Goal: Transaction & Acquisition: Purchase product/service

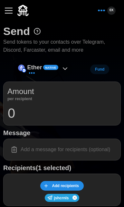
click at [65, 69] on icon at bounding box center [65, 69] width 8 height 8
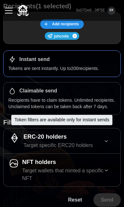
scroll to position [56, 0]
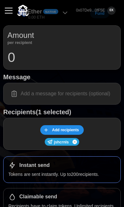
click at [56, 92] on input at bounding box center [61, 93] width 109 height 13
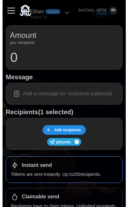
scroll to position [0, 0]
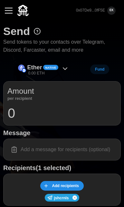
paste input "👋"
type input "👋"
click at [52, 63] on div "Ether Native" at bounding box center [42, 67] width 31 height 9
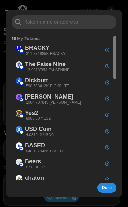
click at [53, 6] on div at bounding box center [64, 103] width 128 height 207
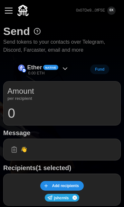
click at [43, 64] on div "Ether Native" at bounding box center [42, 67] width 31 height 9
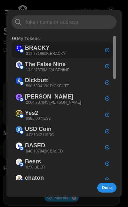
click at [72, 49] on div "BRACKY 311.871885K BRACKY" at bounding box center [62, 50] width 101 height 16
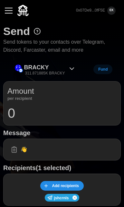
click at [48, 108] on input "0" at bounding box center [61, 113] width 109 height 16
click at [70, 69] on icon at bounding box center [72, 69] width 8 height 8
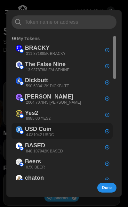
click at [59, 124] on div "USD Coin 4.081042 USDC" at bounding box center [62, 131] width 101 height 16
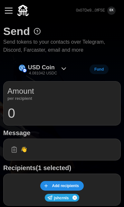
click at [23, 109] on input "0" at bounding box center [61, 113] width 109 height 16
click at [57, 111] on input "2.5" at bounding box center [61, 113] width 109 height 16
type input "1"
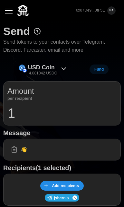
click at [68, 148] on input "👋" at bounding box center [61, 149] width 109 height 13
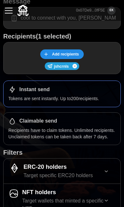
scroll to position [85, 0]
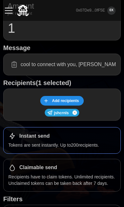
click at [86, 64] on input "cool to connect with you, josh 👋" at bounding box center [61, 64] width 109 height 13
click at [87, 64] on input "cool to connect with you, josh 👋" at bounding box center [61, 64] width 109 height 13
type input "cool to connect with you, josh (sent from farcaster to your telegram) 👋"
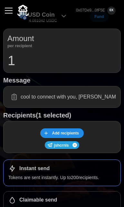
scroll to position [97, 0]
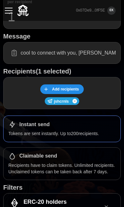
click at [86, 54] on input "cool to connect with you, josh (sent from farcaster to your telegram) 👋" at bounding box center [61, 52] width 109 height 13
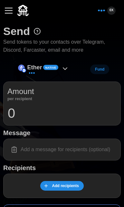
scroll to position [59, 0]
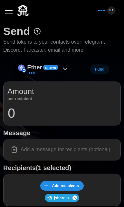
scroll to position [57, 0]
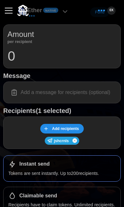
click at [68, 93] on input at bounding box center [61, 92] width 109 height 13
paste input "jshcrnls"
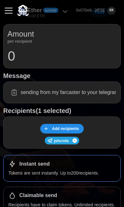
paste input "👋"
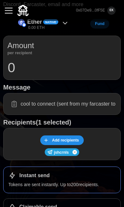
scroll to position [0, 0]
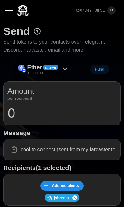
type input "cool to connect (sent from my farcaster to your telegram) 👋"
click at [66, 73] on div "Ether Native 0.00 ETH" at bounding box center [43, 69] width 57 height 14
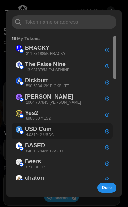
click at [51, 133] on p "4.081042 USDC" at bounding box center [40, 134] width 28 height 5
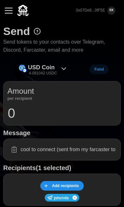
click at [53, 110] on input "0" at bounding box center [61, 113] width 109 height 16
type input "1"
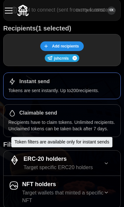
scroll to position [162, 0]
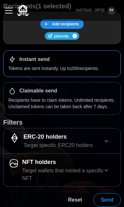
click at [108, 196] on span "Send" at bounding box center [106, 199] width 13 height 13
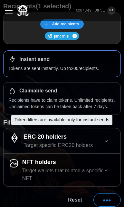
scroll to position [113, 0]
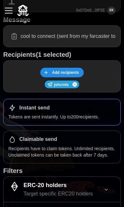
click at [83, 110] on div "Instant send" at bounding box center [61, 108] width 107 height 8
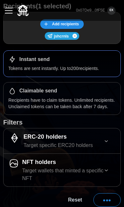
scroll to position [0, 0]
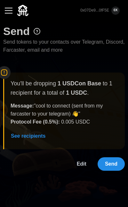
click at [112, 161] on span "Send" at bounding box center [111, 164] width 13 height 13
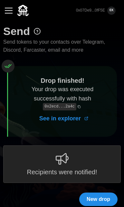
scroll to position [4, 0]
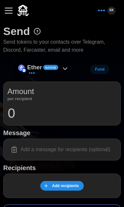
click at [12, 15] on button "button" at bounding box center [8, 10] width 11 height 11
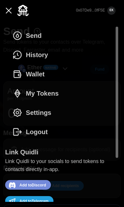
click at [33, 57] on span "History" at bounding box center [37, 55] width 22 height 19
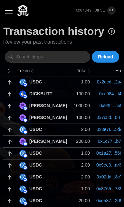
click at [73, 81] on p "1.00" at bounding box center [81, 82] width 16 height 6
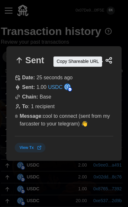
click at [112, 61] on icon "button" at bounding box center [109, 60] width 8 height 8
